Goal: Task Accomplishment & Management: Use online tool/utility

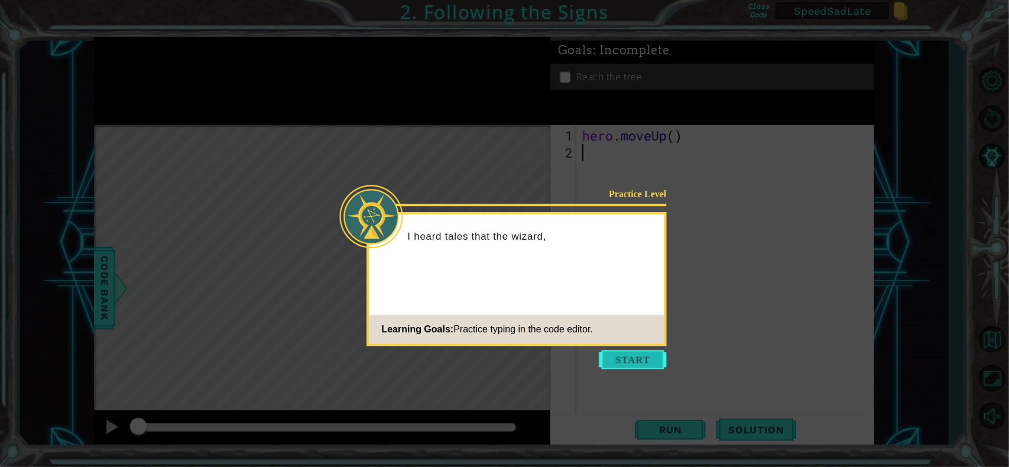
click at [639, 359] on button "Start" at bounding box center [632, 359] width 67 height 19
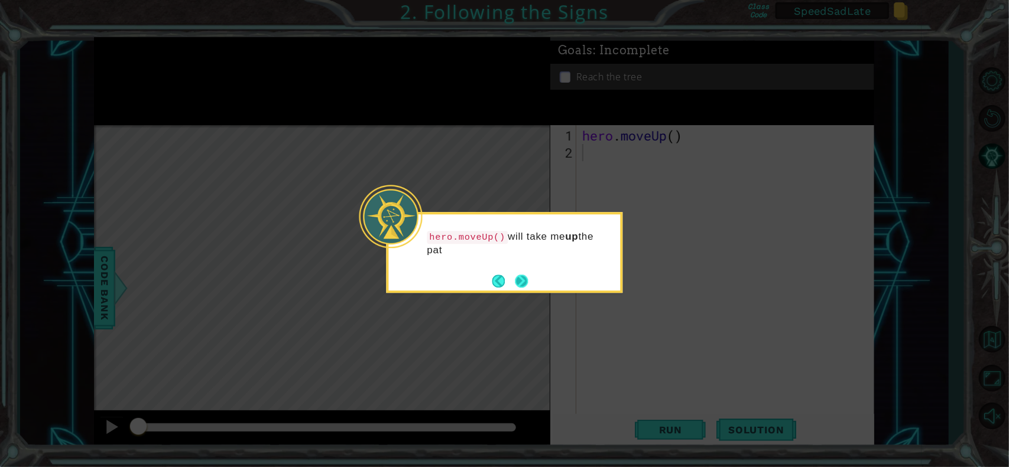
click at [528, 280] on button "Next" at bounding box center [521, 281] width 13 height 13
click at [532, 280] on body "1 ההההההההההההההההההההההההההההההההההההההההההההההההההההההההההההההההההההההההההההה…" at bounding box center [504, 233] width 1009 height 467
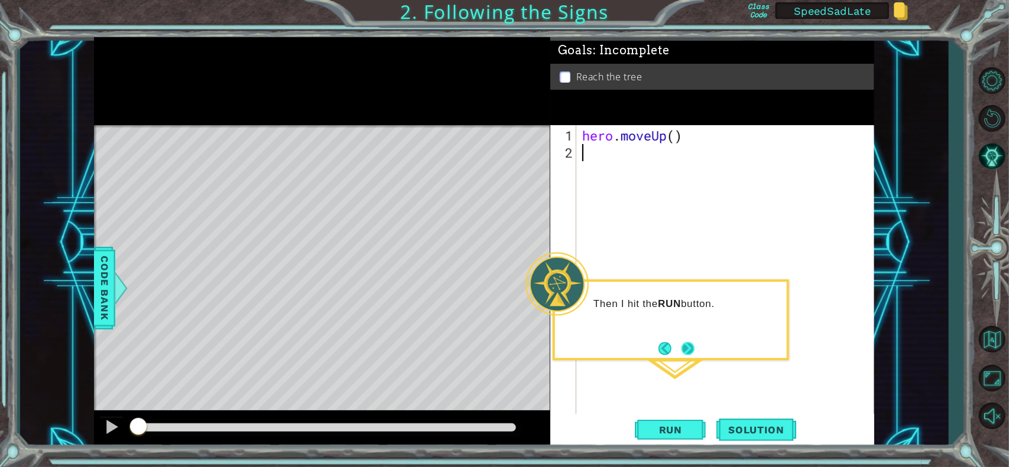
click at [689, 342] on button "Next" at bounding box center [688, 349] width 14 height 14
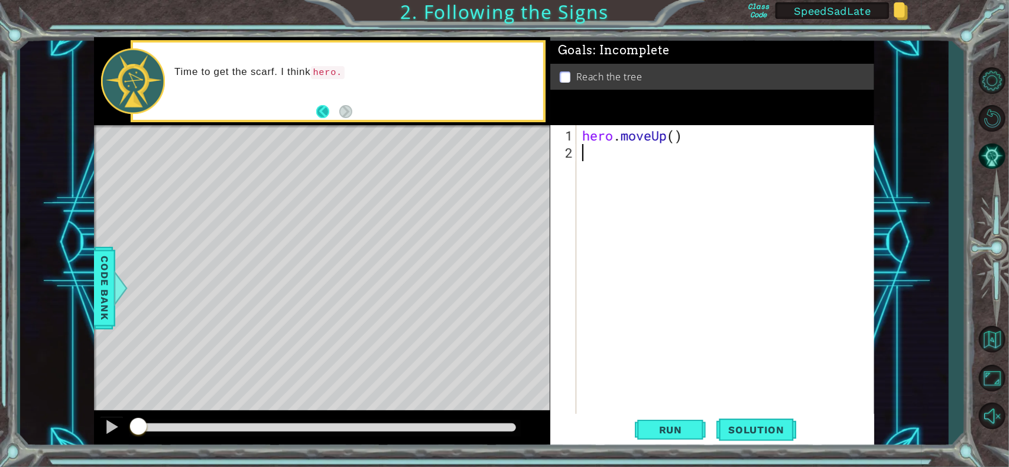
click at [310, 105] on div "Time to get the scarf. I think hero." at bounding box center [338, 81] width 410 height 77
click at [437, 188] on div "Level Map" at bounding box center [367, 299] width 546 height 348
click at [996, 413] on button "Unmute" at bounding box center [991, 416] width 34 height 34
click at [996, 413] on button "Mute" at bounding box center [991, 416] width 34 height 34
click at [757, 427] on span "Solution" at bounding box center [755, 430] width 79 height 12
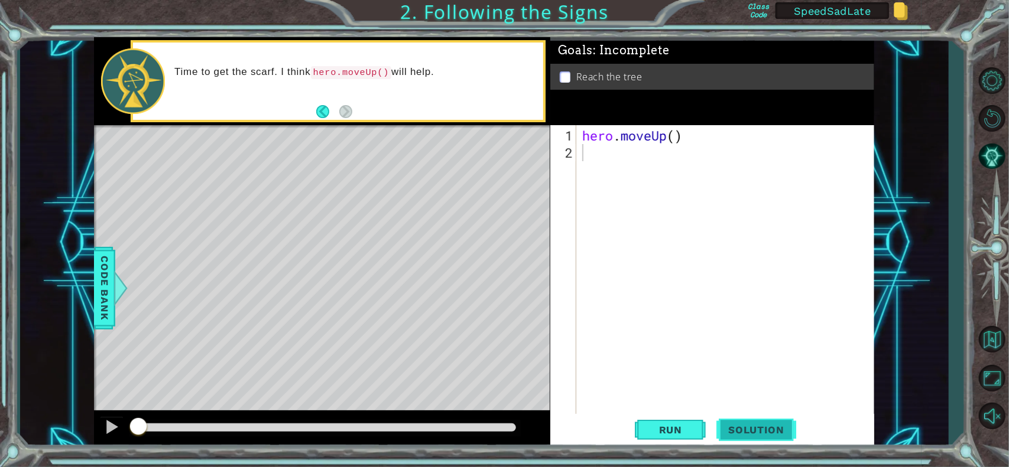
type textarea "hero.moveUp()"
click at [752, 428] on span "Solution" at bounding box center [755, 430] width 79 height 12
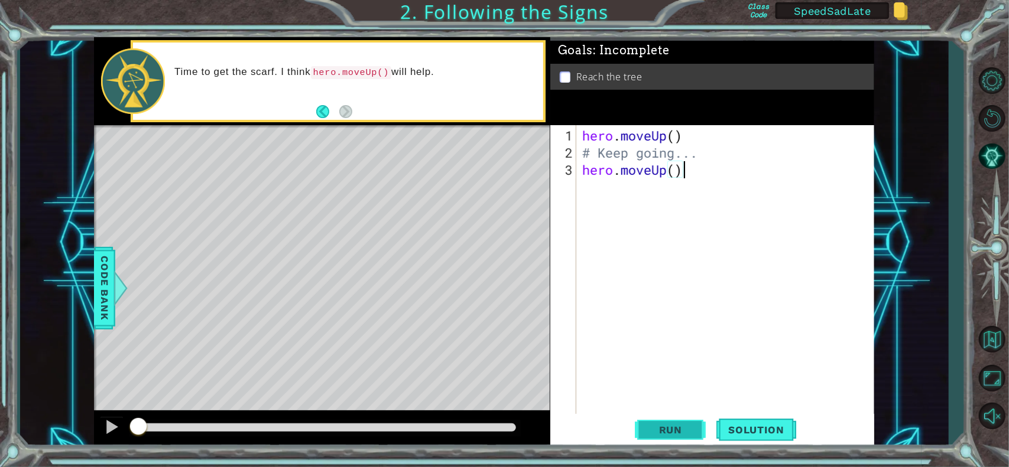
click at [681, 424] on span "Run" at bounding box center [670, 430] width 47 height 12
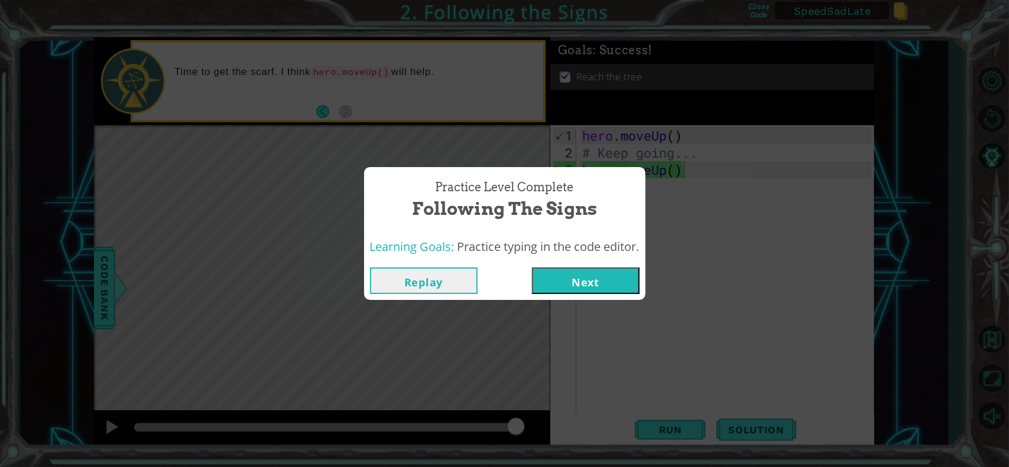
click at [565, 281] on button "Next" at bounding box center [586, 281] width 108 height 27
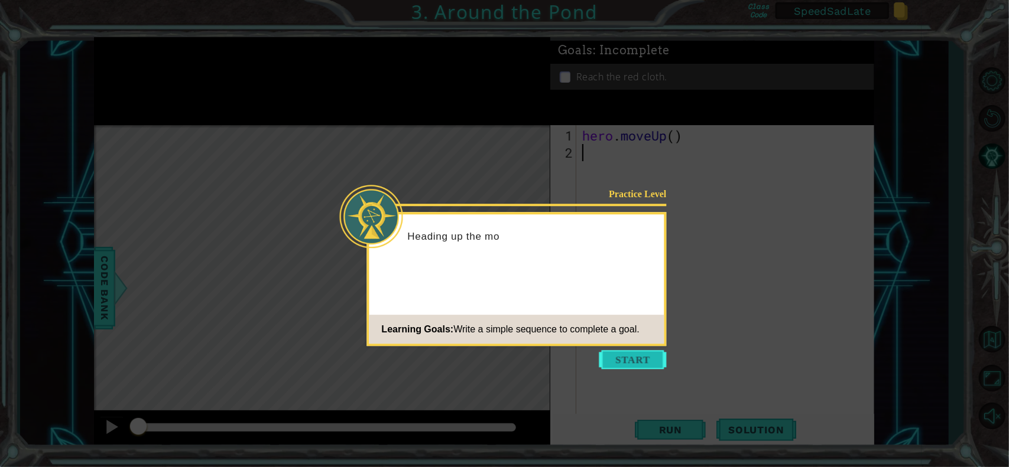
click at [643, 355] on button "Start" at bounding box center [632, 359] width 67 height 19
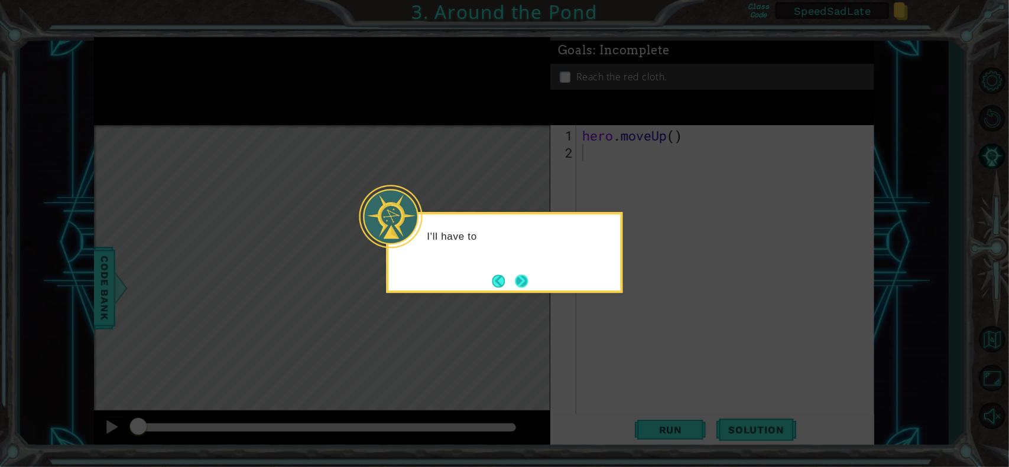
click at [526, 282] on button "Next" at bounding box center [521, 281] width 13 height 13
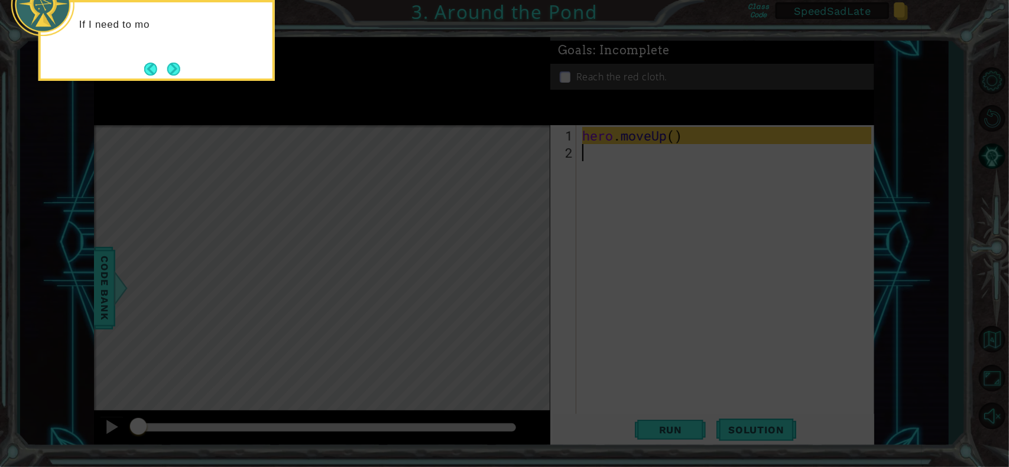
click at [179, 73] on button "Next" at bounding box center [174, 69] width 18 height 18
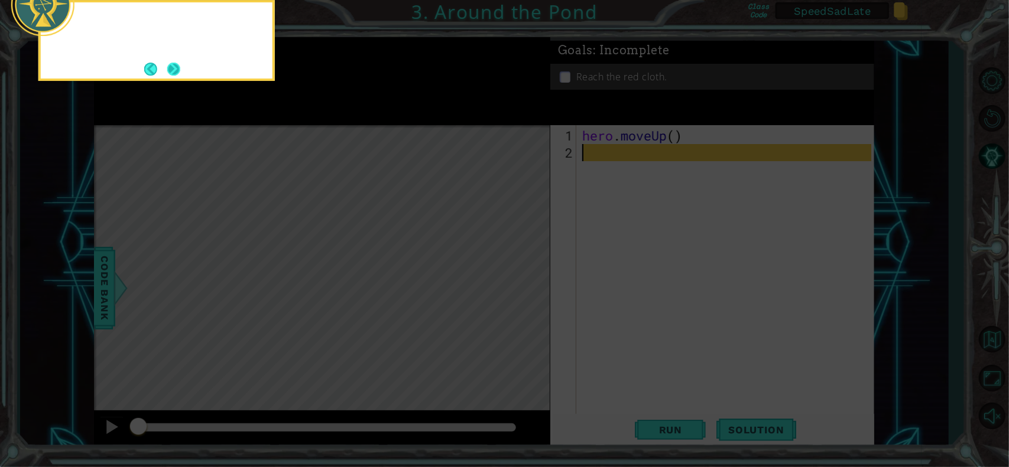
click at [180, 70] on button "Next" at bounding box center [174, 69] width 14 height 14
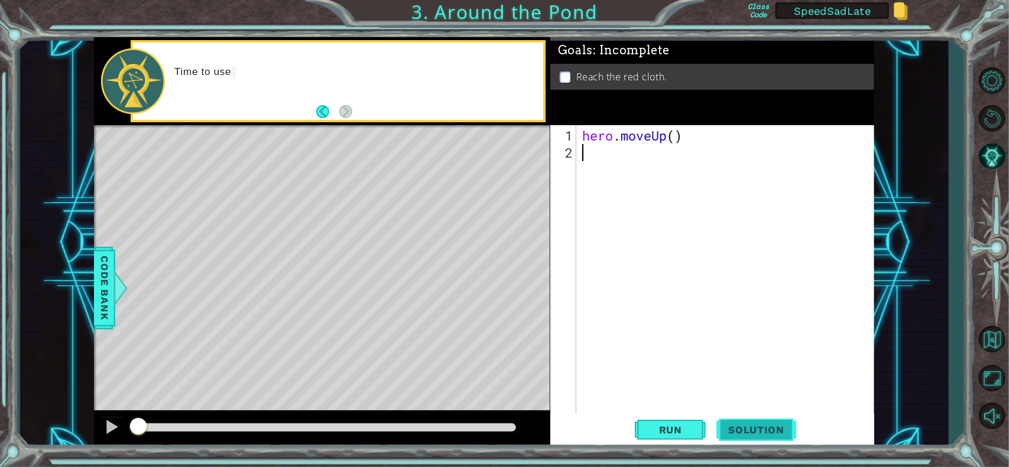
click at [745, 430] on span "Solution" at bounding box center [755, 430] width 79 height 12
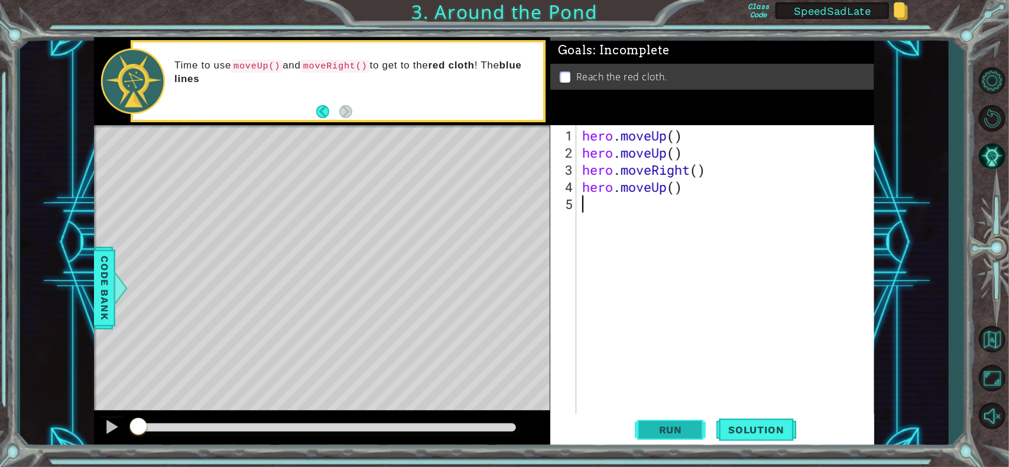
click at [688, 422] on button "Run" at bounding box center [670, 430] width 71 height 32
